Goal: Information Seeking & Learning: Learn about a topic

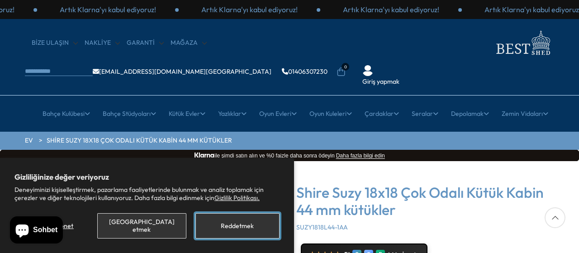
click at [226, 230] on font "Reddetmek" at bounding box center [237, 226] width 33 height 8
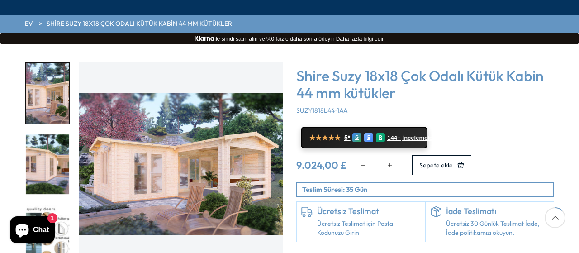
scroll to position [136, 0]
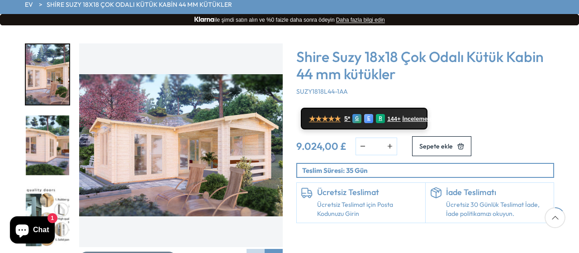
click at [56, 115] on img "2 / 7" at bounding box center [47, 145] width 43 height 60
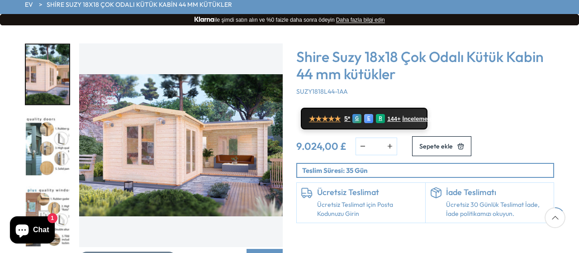
click at [55, 139] on img "3 / 7" at bounding box center [47, 145] width 43 height 60
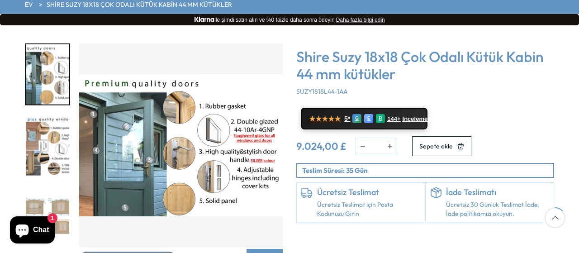
click at [51, 129] on img "4 / 7" at bounding box center [47, 145] width 43 height 60
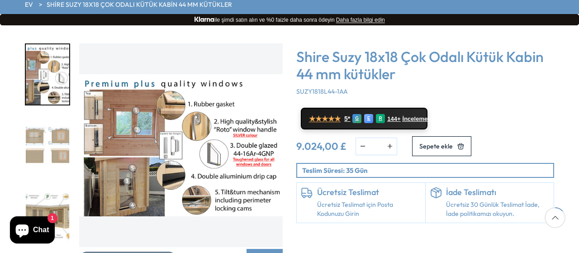
click at [51, 129] on img "5 / 7" at bounding box center [47, 145] width 43 height 60
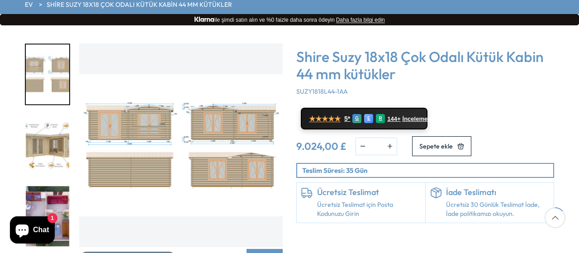
click at [51, 129] on img "6 / 7" at bounding box center [47, 145] width 43 height 60
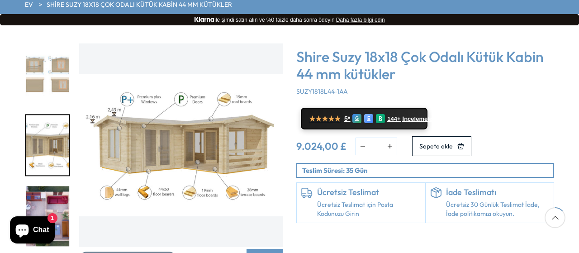
click at [51, 129] on img "6 / 7" at bounding box center [47, 145] width 43 height 60
click at [57, 186] on img "7 / 7" at bounding box center [47, 216] width 43 height 60
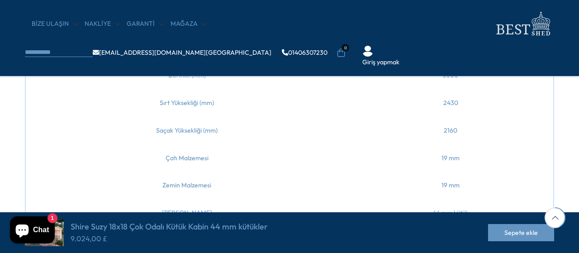
scroll to position [317, 0]
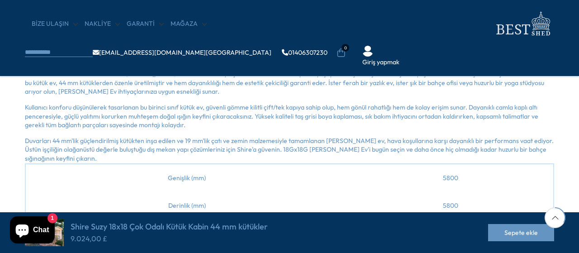
click at [46, 230] on span "Chat" at bounding box center [41, 230] width 16 height 14
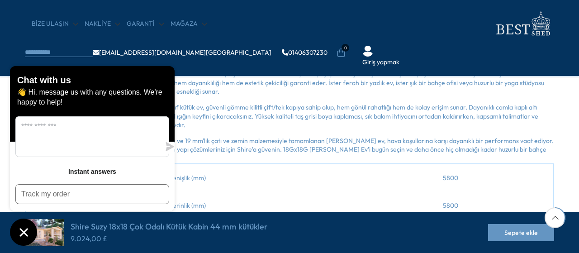
click at [164, 228] on div "Chat with us 👋 Hi, message us with any questions. We're happy to help! Instant …" at bounding box center [92, 156] width 165 height 180
drag, startPoint x: 72, startPoint y: 244, endPoint x: 78, endPoint y: 238, distance: 7.7
click at [72, 243] on div "Chat with us 👋 Hi, message us with any questions. We're happy to help! Instant …" at bounding box center [92, 156] width 165 height 180
click at [303, 170] on td "Genişlik (mm)" at bounding box center [186, 178] width 323 height 28
